Goal: Check status: Check status

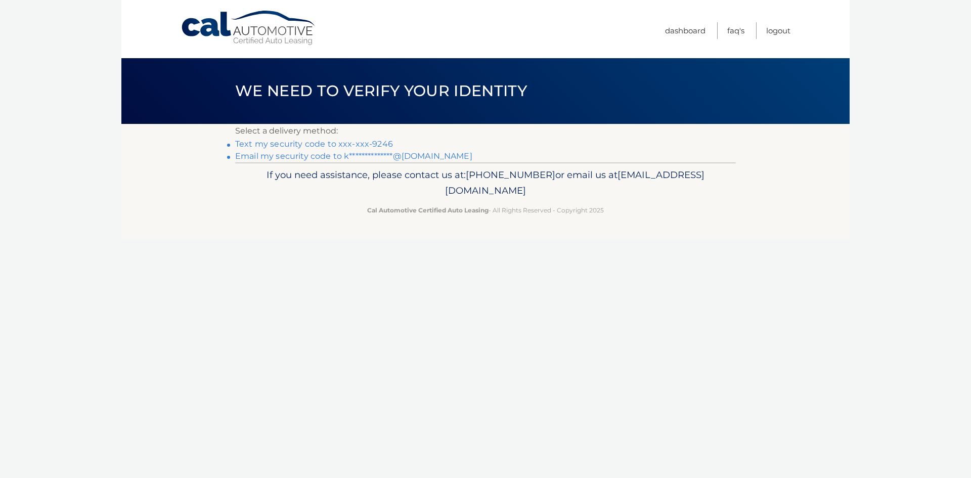
click at [324, 158] on link "**********" at bounding box center [353, 156] width 237 height 10
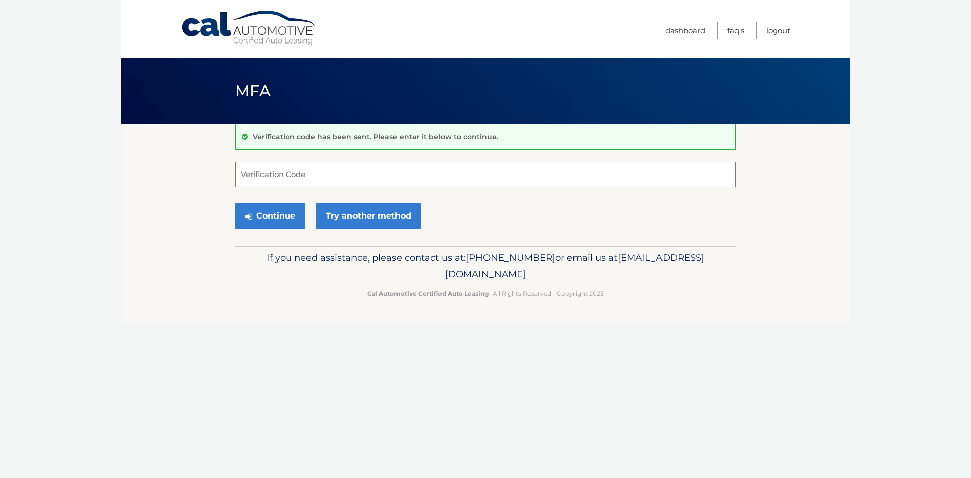
click at [319, 186] on input "Verification Code" at bounding box center [485, 174] width 501 height 25
click at [365, 167] on input "Verification Code" at bounding box center [485, 174] width 501 height 25
type input "287440"
click at [262, 229] on div "Continue Try another method" at bounding box center [485, 216] width 501 height 34
click at [268, 223] on button "Continue" at bounding box center [270, 215] width 70 height 25
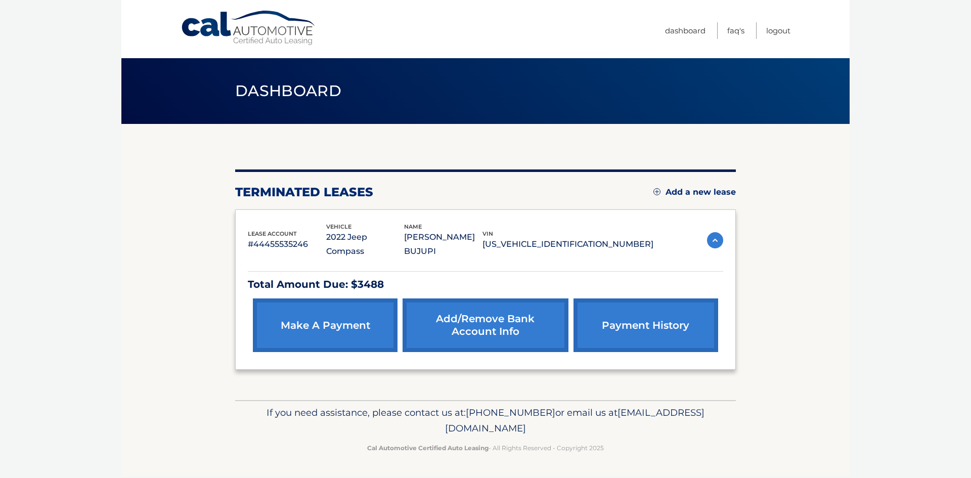
click at [717, 233] on img at bounding box center [715, 240] width 16 height 16
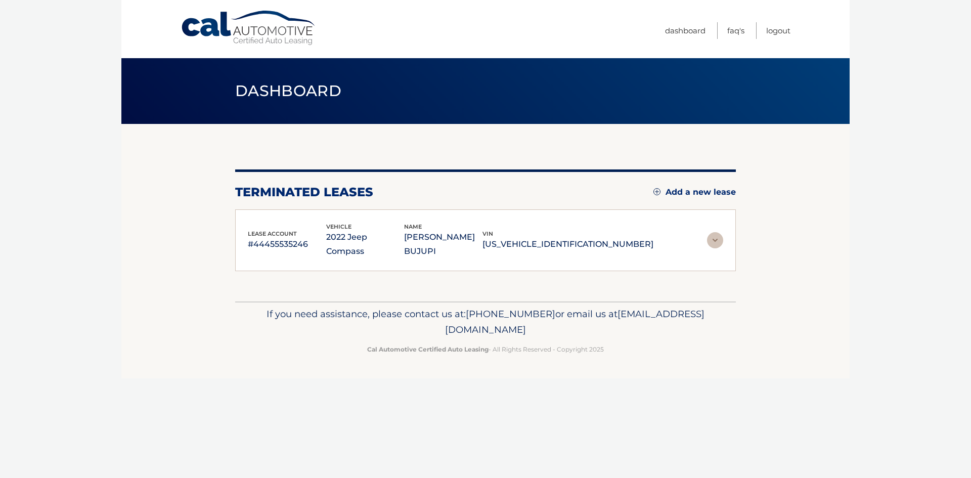
click at [717, 233] on img at bounding box center [715, 240] width 16 height 16
